Goal: Task Accomplishment & Management: Manage account settings

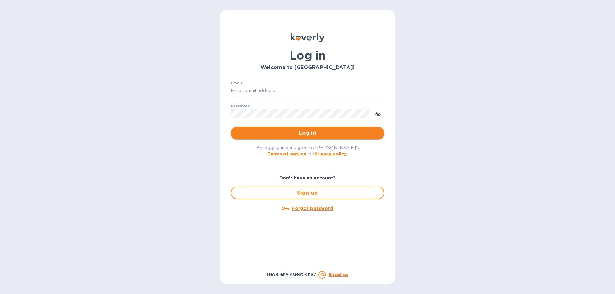
type input "[PERSON_NAME][EMAIL_ADDRESS][DOMAIN_NAME]"
click at [301, 135] on span "Log in" at bounding box center [308, 133] width 144 height 8
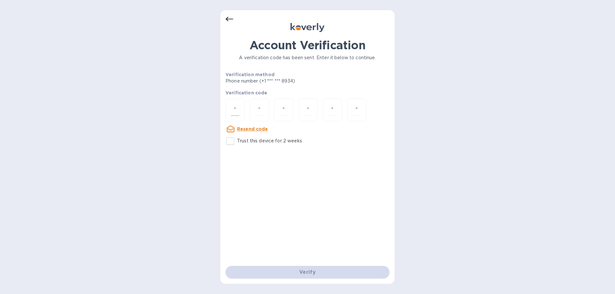
click at [235, 104] on div at bounding box center [235, 110] width 19 height 23
type input "2"
type input "7"
type input "3"
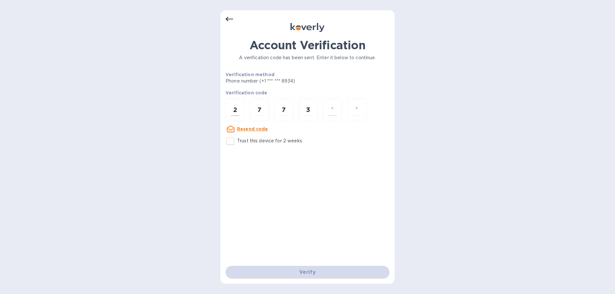
type input "1"
type input "0"
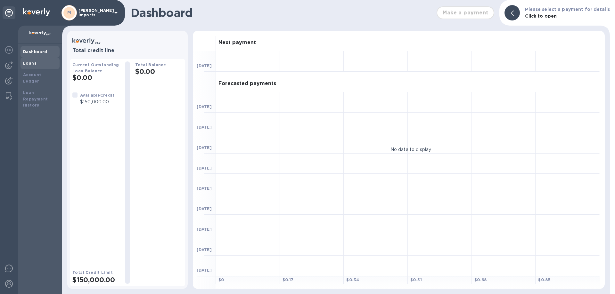
click at [35, 63] on b "Loans" at bounding box center [29, 63] width 13 height 5
